Goal: Navigation & Orientation: Find specific page/section

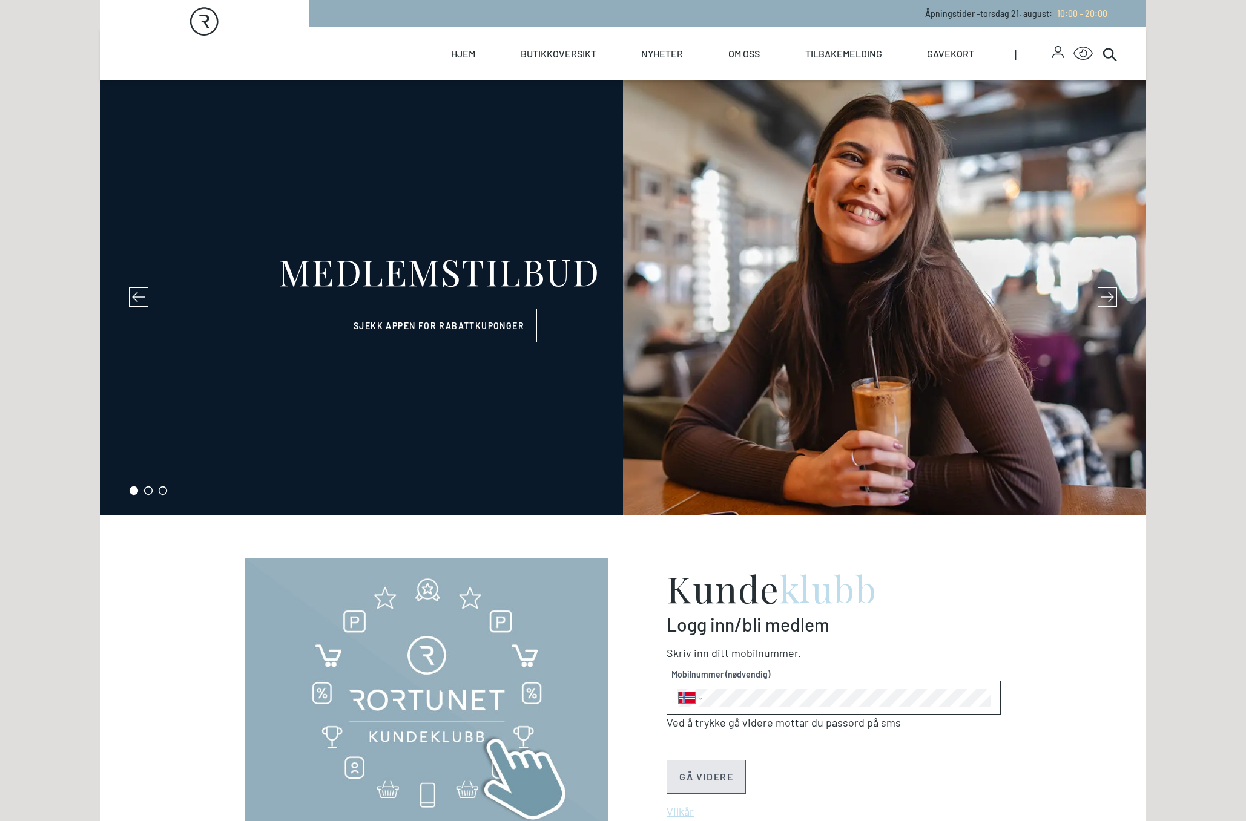
select select "NO"
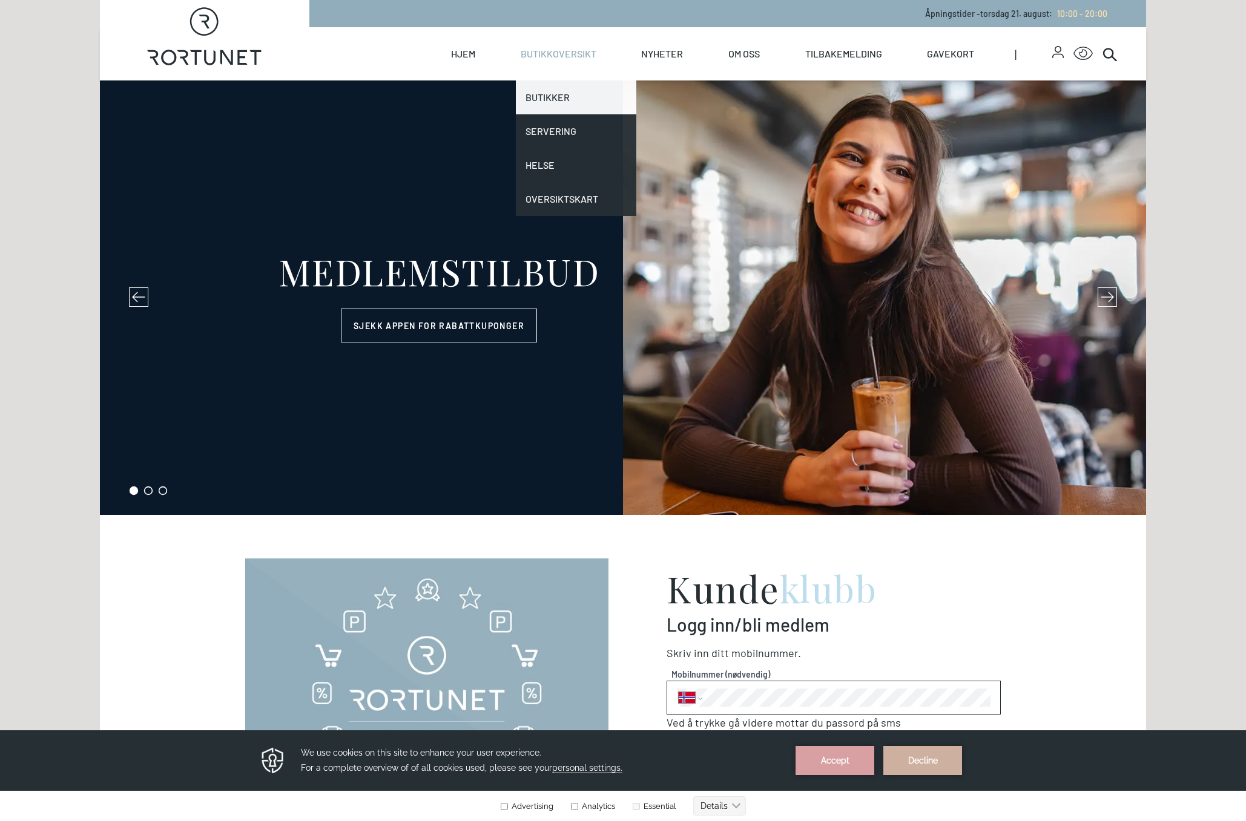
click at [551, 100] on link "Butikker" at bounding box center [576, 98] width 121 height 34
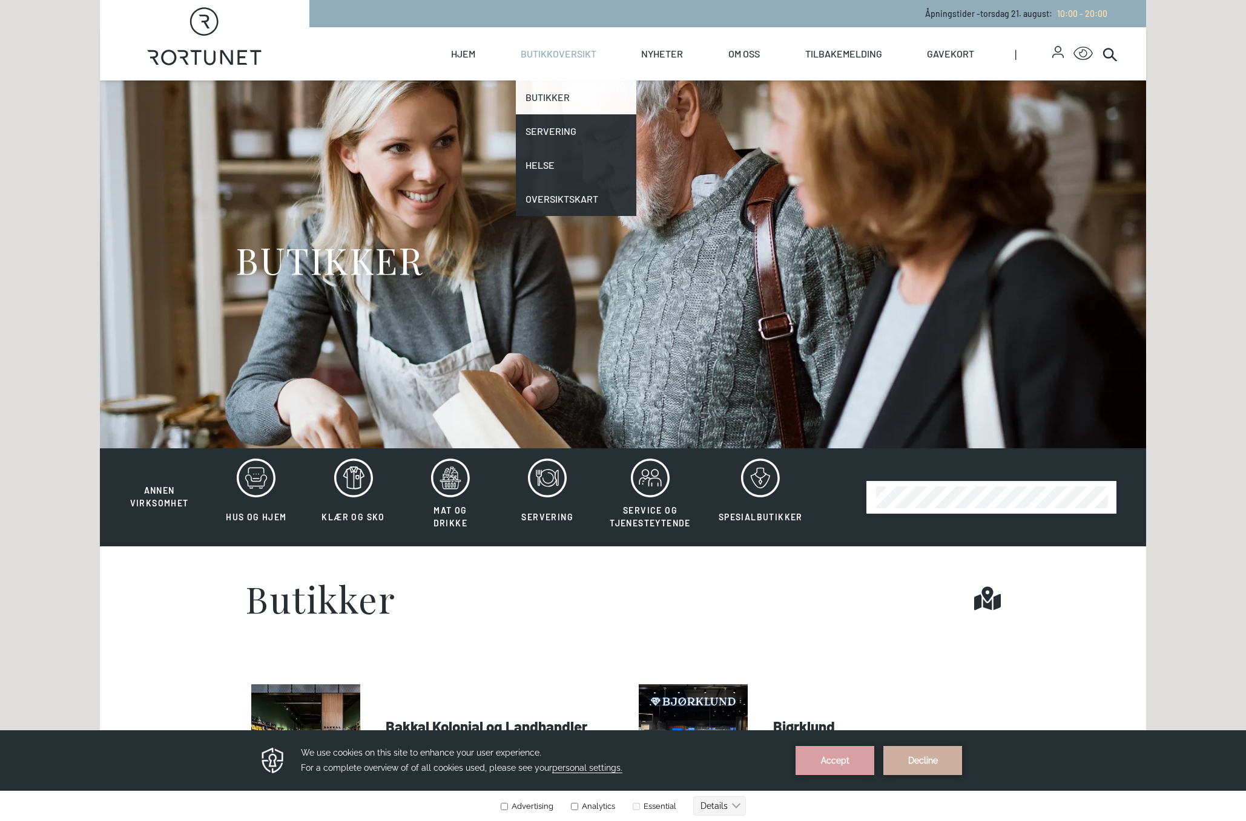
click at [565, 90] on link "Butikker" at bounding box center [576, 98] width 121 height 34
click at [556, 94] on link "Butikker" at bounding box center [576, 98] width 121 height 34
click at [553, 95] on link "Butikker" at bounding box center [576, 98] width 121 height 34
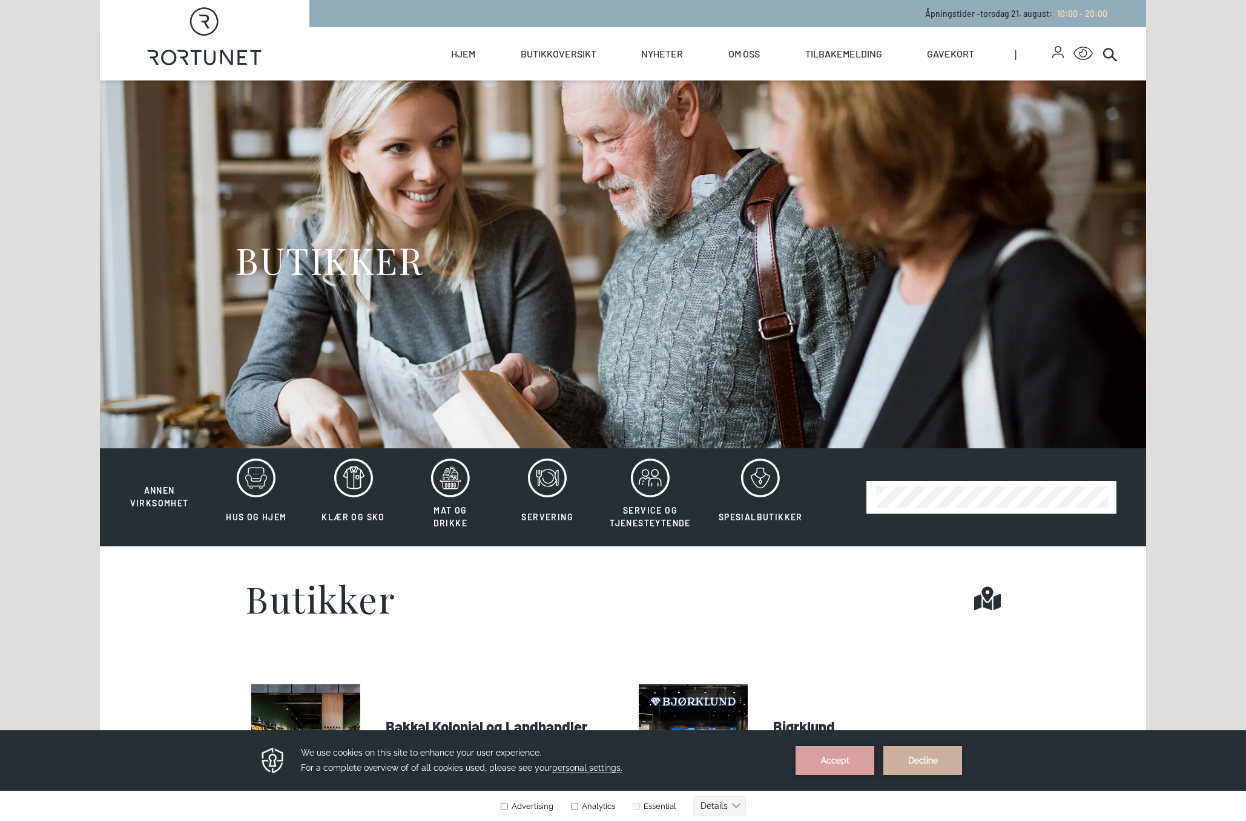
click at [377, 143] on div "BUTIKKER" at bounding box center [622, 265] width 775 height 368
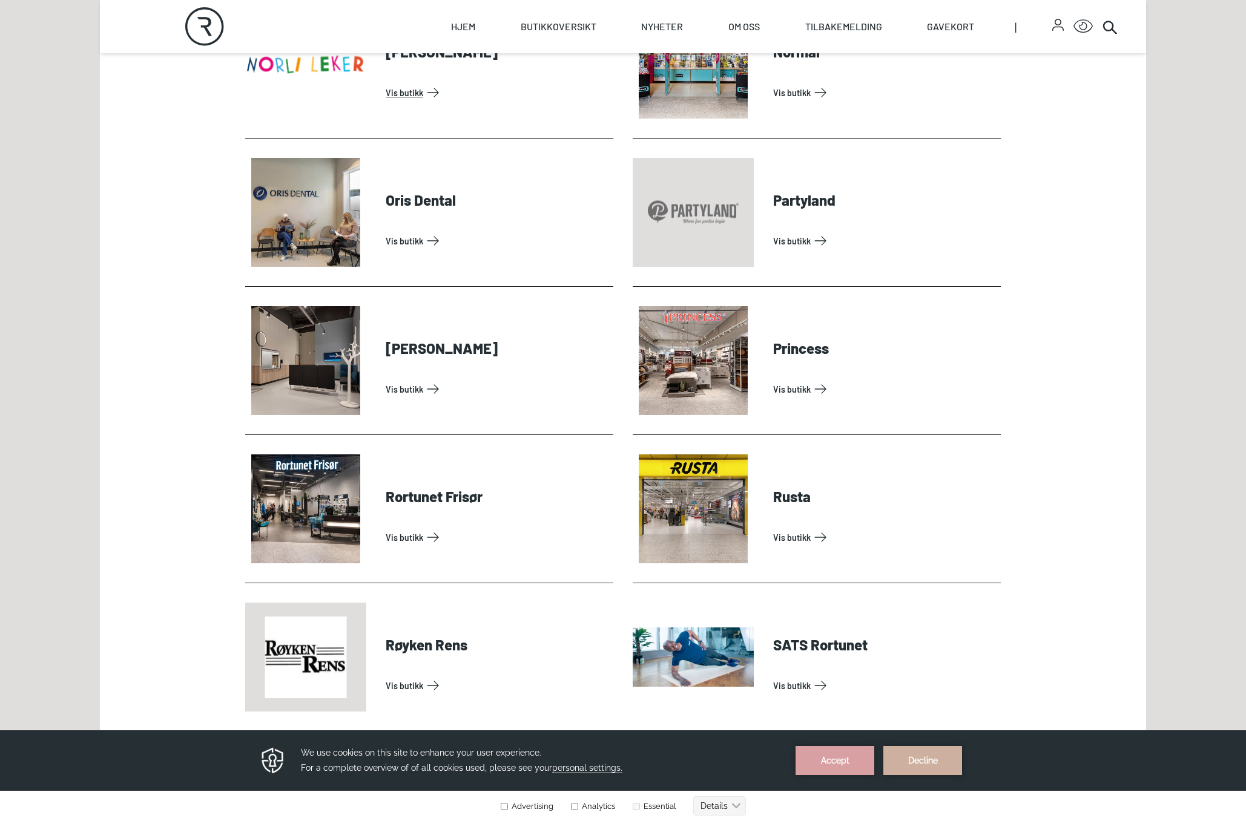
scroll to position [2672, 0]
